Goal: Task Accomplishment & Management: Complete application form

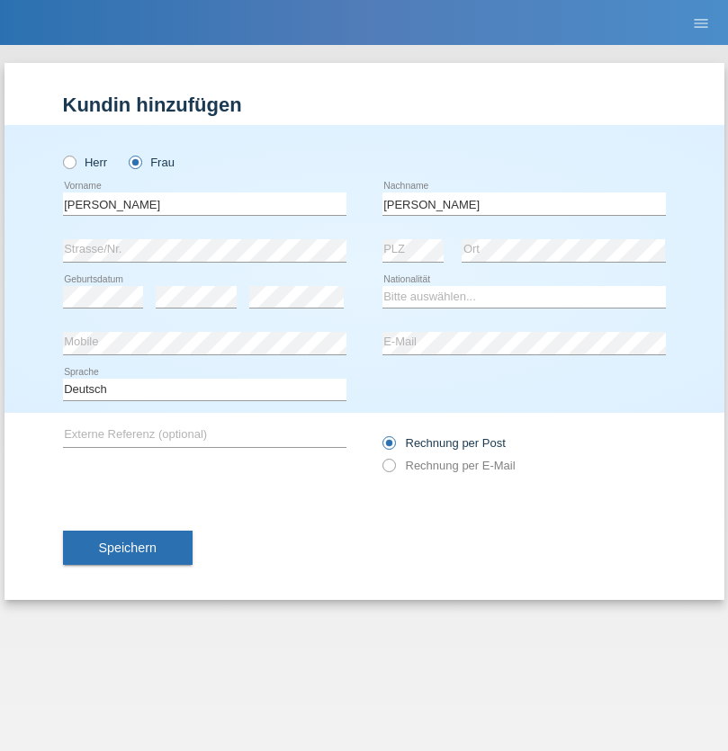
type input "[PERSON_NAME]"
select select "ES"
select select "C"
select select "01"
select select "05"
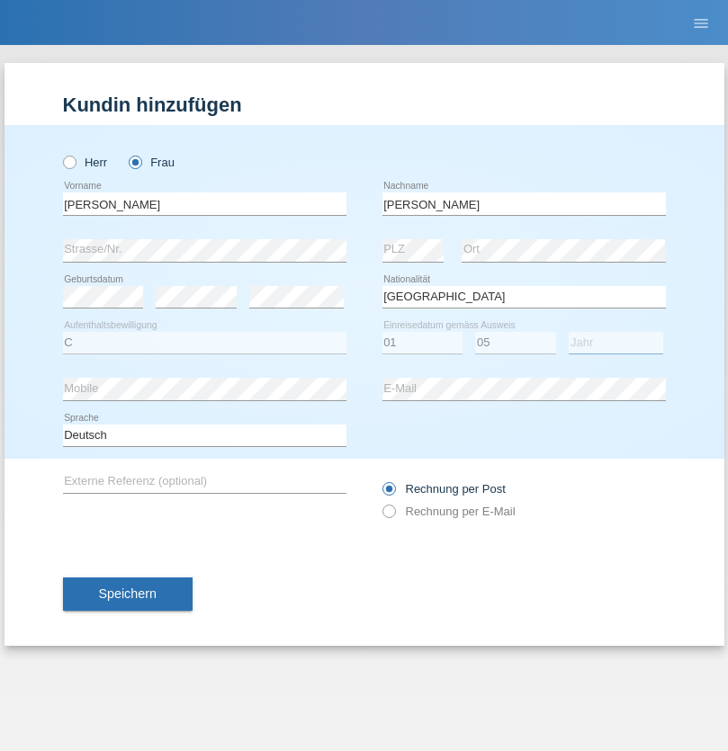
select select "2021"
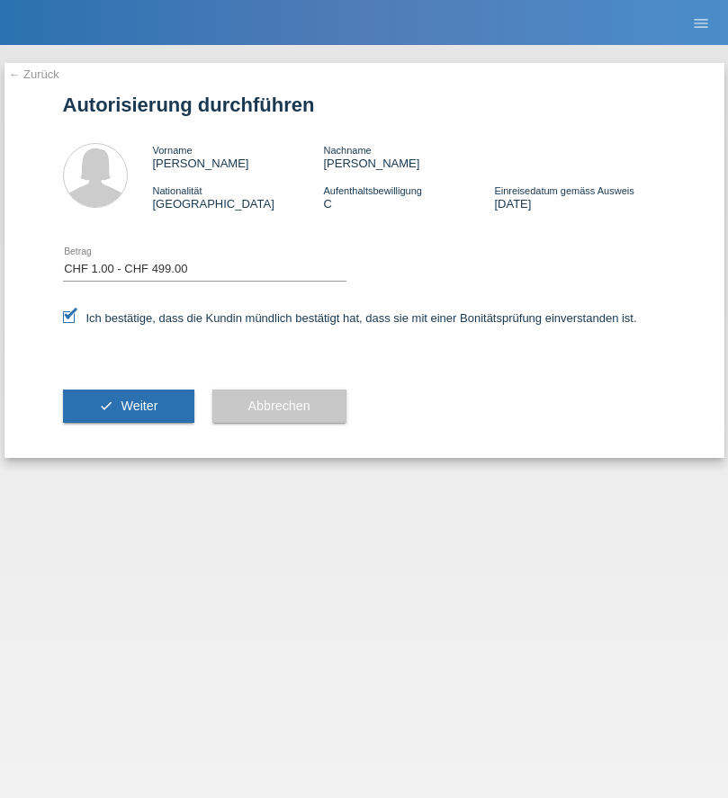
select select "1"
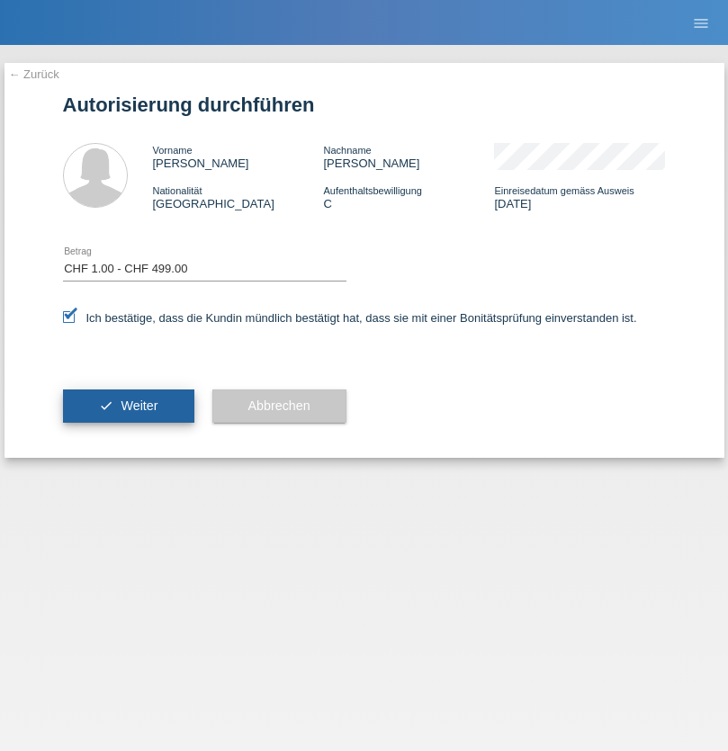
click at [128, 406] on span "Weiter" at bounding box center [139, 405] width 37 height 14
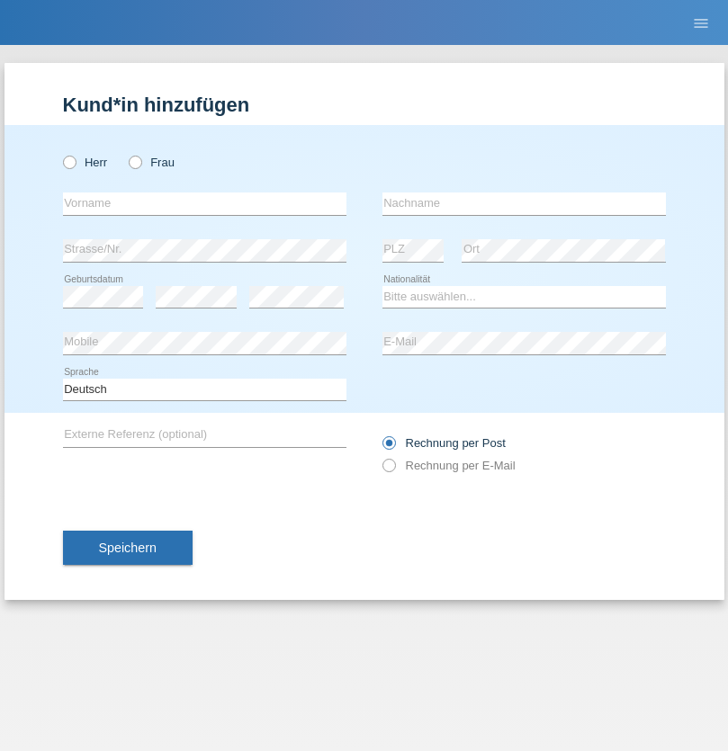
radio input "true"
click at [204, 203] on input "text" at bounding box center [204, 203] width 283 height 22
type input "Jean Carlos"
click at [523, 203] on input "text" at bounding box center [523, 203] width 283 height 22
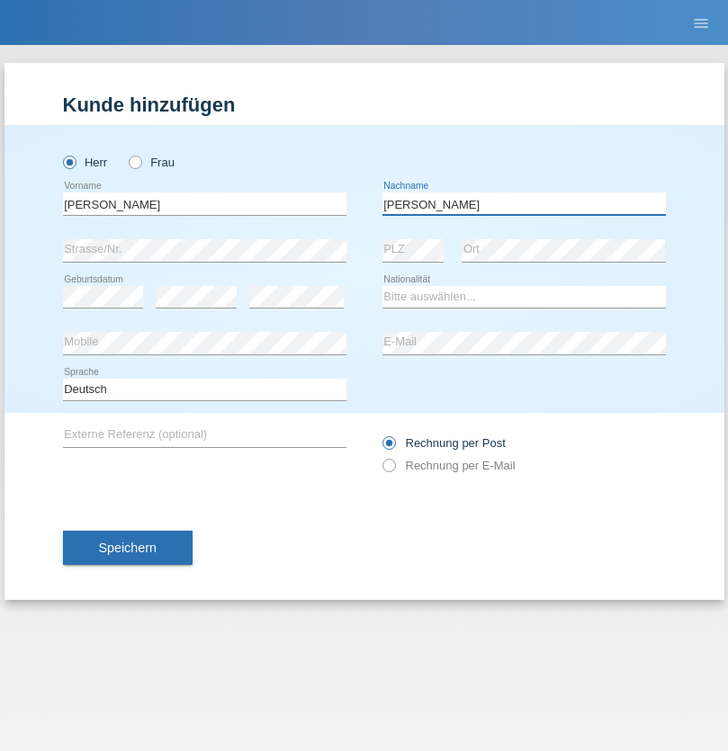
type input "Da Silva"
select select "CH"
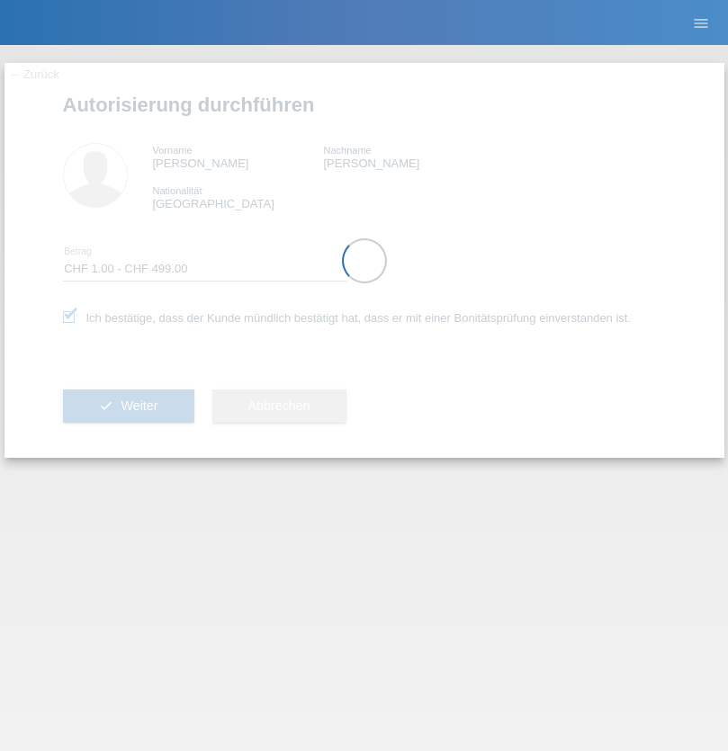
select select "1"
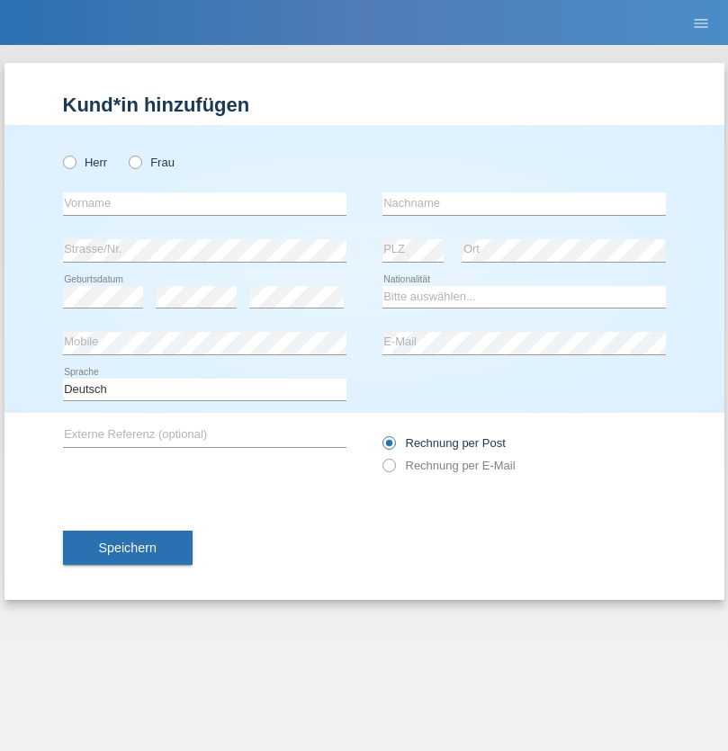
radio input "true"
click at [204, 203] on input "text" at bounding box center [204, 203] width 283 height 22
type input "Andreas"
click at [523, 203] on input "text" at bounding box center [523, 203] width 283 height 22
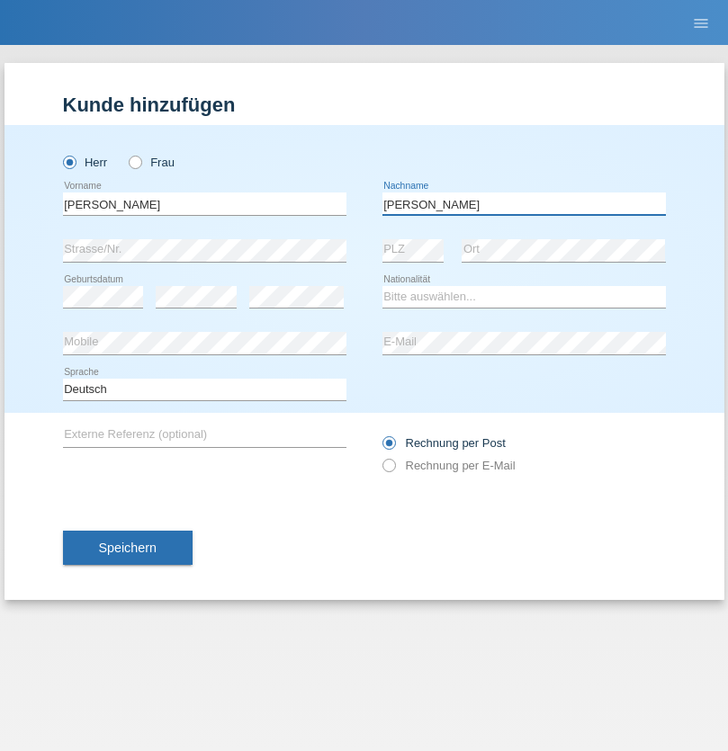
type input "[PERSON_NAME]"
select select "CH"
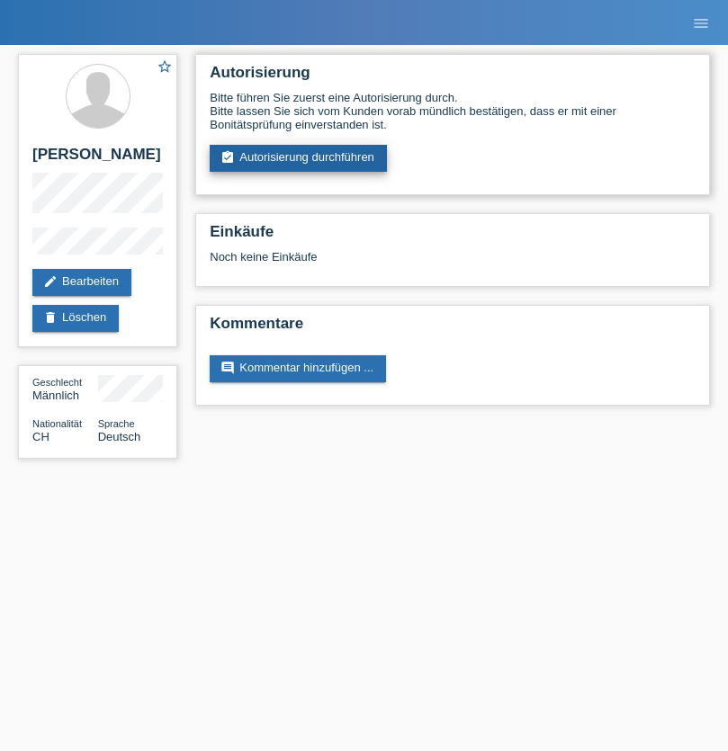
click at [299, 158] on link "assignment_turned_in Autorisierung durchführen" at bounding box center [298, 158] width 177 height 27
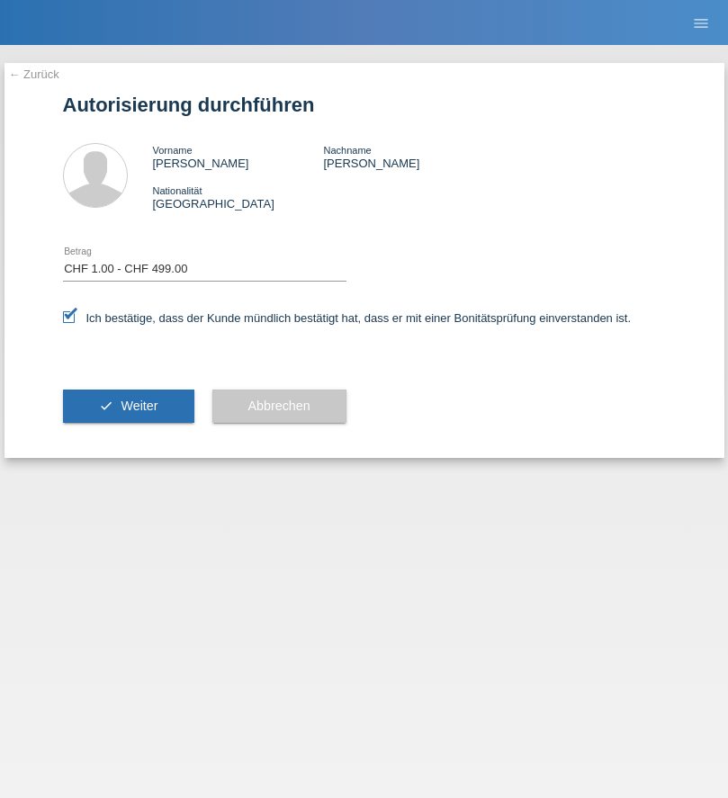
select select "1"
click at [128, 406] on span "Weiter" at bounding box center [139, 405] width 37 height 14
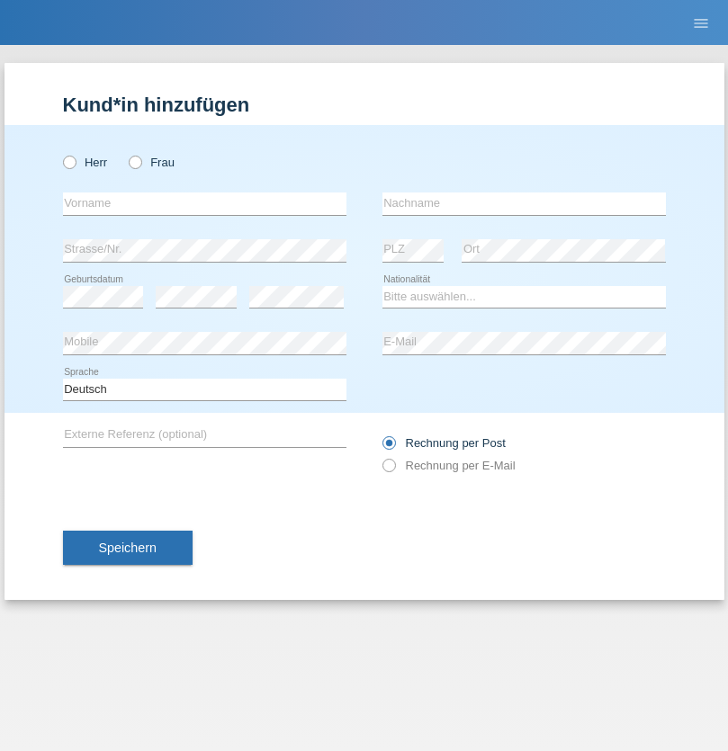
radio input "true"
click at [204, 203] on input "text" at bounding box center [204, 203] width 283 height 22
type input "[PERSON_NAME]"
click at [523, 203] on input "text" at bounding box center [523, 203] width 283 height 22
type input "Di‘sou"
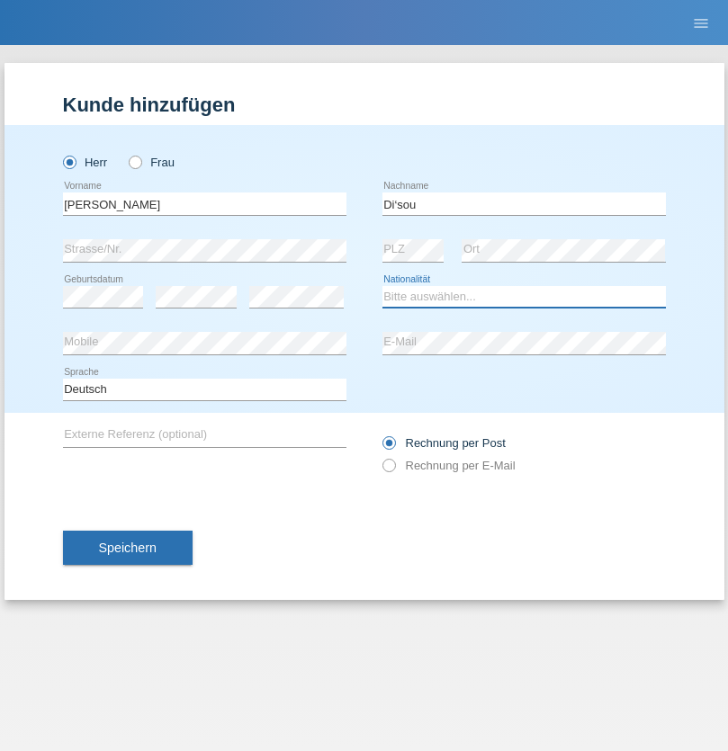
select select "CH"
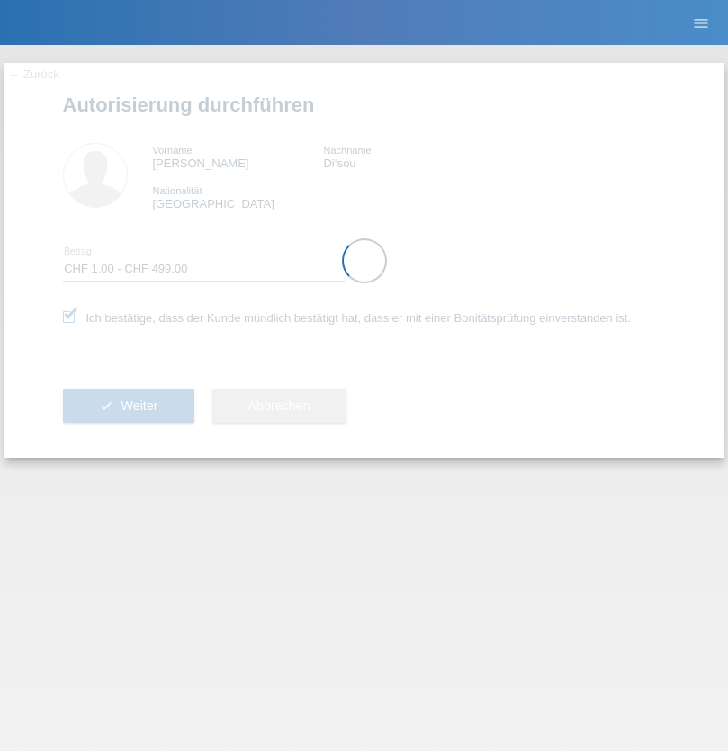
select select "1"
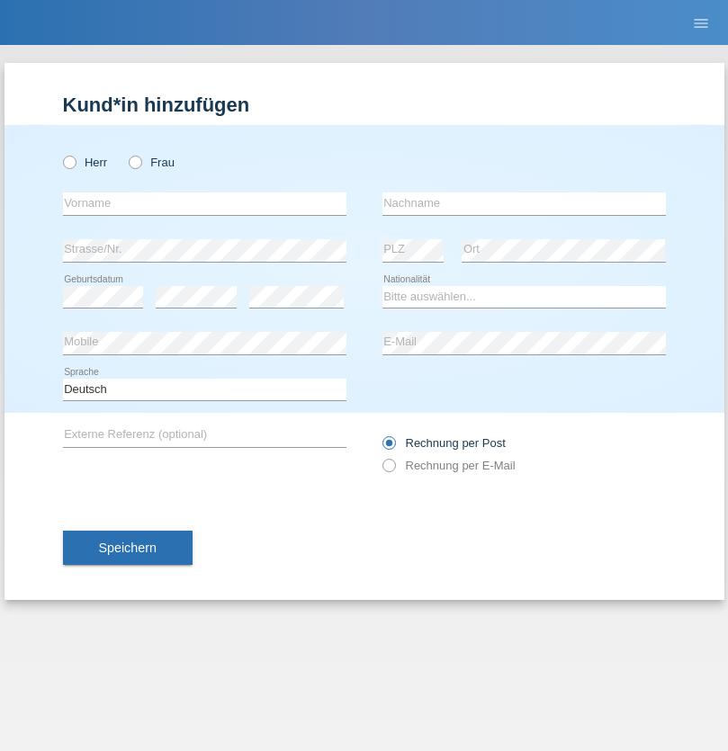
radio input "true"
click at [204, 203] on input "text" at bounding box center [204, 203] width 283 height 22
type input "Adela"
click at [523, 203] on input "text" at bounding box center [523, 203] width 283 height 22
type input "Kothleitner"
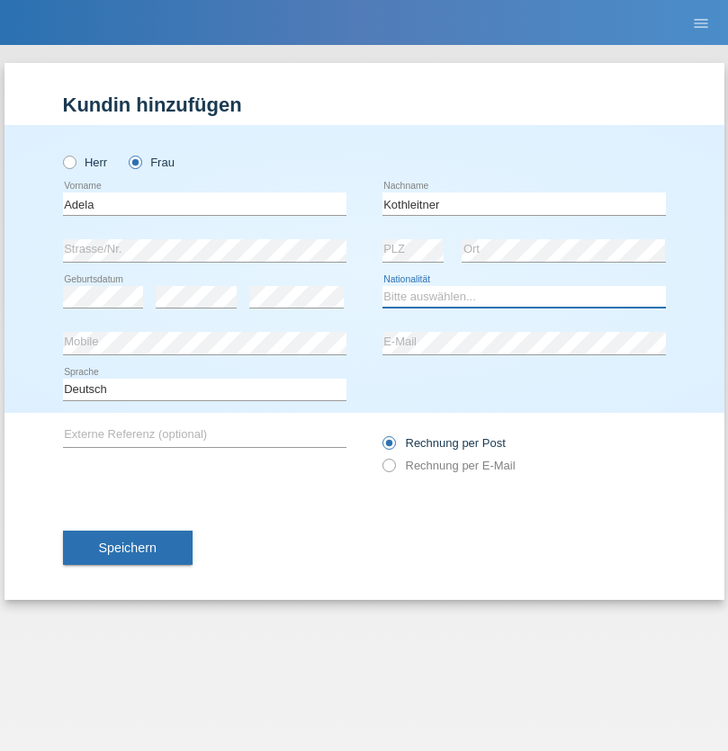
select select "CH"
